Goal: Task Accomplishment & Management: Manage account settings

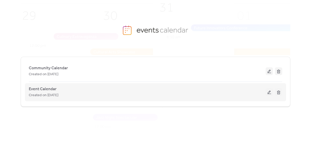
click at [268, 91] on button at bounding box center [269, 92] width 7 height 8
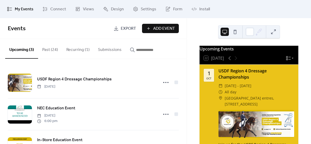
click at [76, 49] on button "Recurring (1)" at bounding box center [78, 48] width 32 height 19
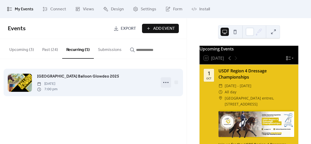
click at [168, 84] on icon at bounding box center [166, 83] width 8 height 8
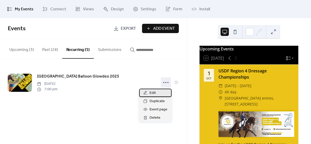
click at [155, 94] on span "Edit" at bounding box center [152, 93] width 6 height 6
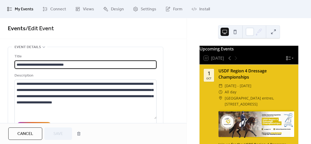
type input "**********"
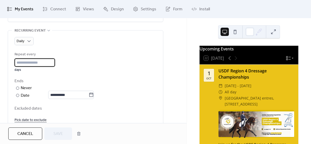
scroll to position [0, 0]
drag, startPoint x: 27, startPoint y: 66, endPoint x: 10, endPoint y: 64, distance: 17.0
click at [10, 64] on div "**********" at bounding box center [85, 79] width 155 height 97
click at [73, 57] on div "Repeat every * days" at bounding box center [86, 62] width 142 height 20
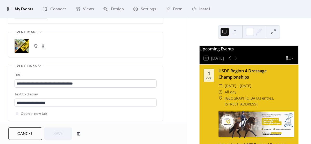
scroll to position [403, 0]
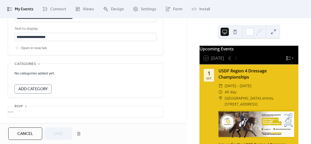
click at [28, 134] on span "Cancel" at bounding box center [25, 134] width 16 height 6
